Goal: Check status: Check status

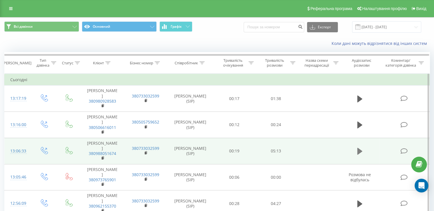
click at [360, 153] on icon at bounding box center [359, 151] width 5 height 7
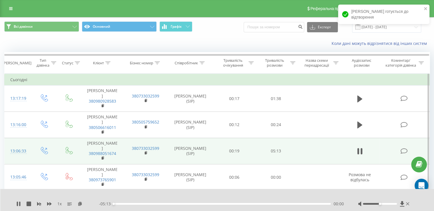
click at [303, 204] on div "00:00" at bounding box center [222, 204] width 217 height 2
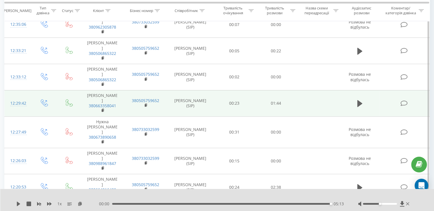
scroll to position [371, 0]
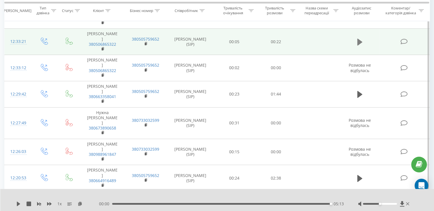
click at [359, 45] on icon at bounding box center [359, 42] width 5 height 7
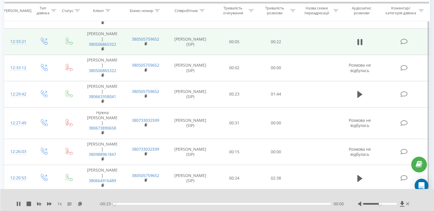
click at [287, 205] on div "- 00:23 00:00 00:00" at bounding box center [221, 204] width 245 height 6
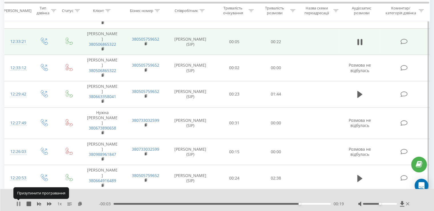
click at [19, 202] on icon at bounding box center [18, 203] width 5 height 5
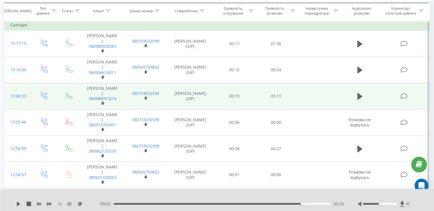
scroll to position [0, 0]
